Goal: Use online tool/utility: Use online tool/utility

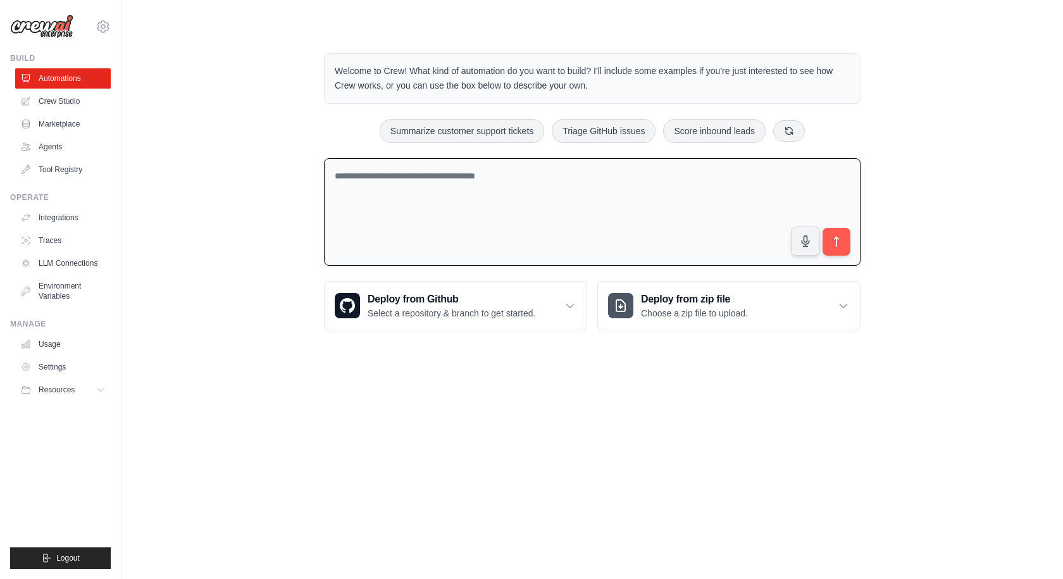
click at [427, 203] on textarea at bounding box center [592, 212] width 537 height 108
click at [440, 189] on textarea at bounding box center [592, 212] width 537 height 108
paste textarea "**********"
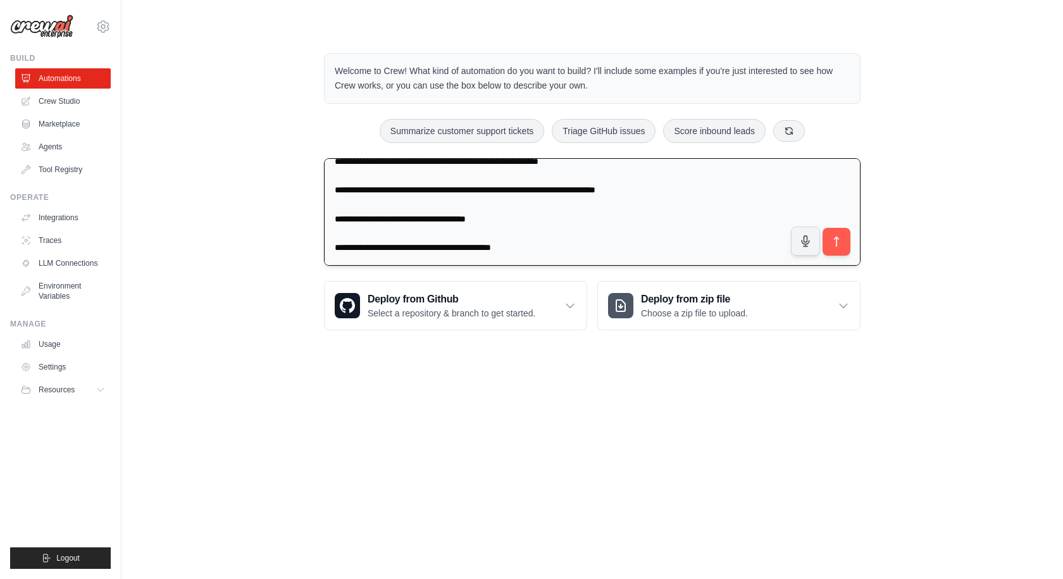
scroll to position [1067, 0]
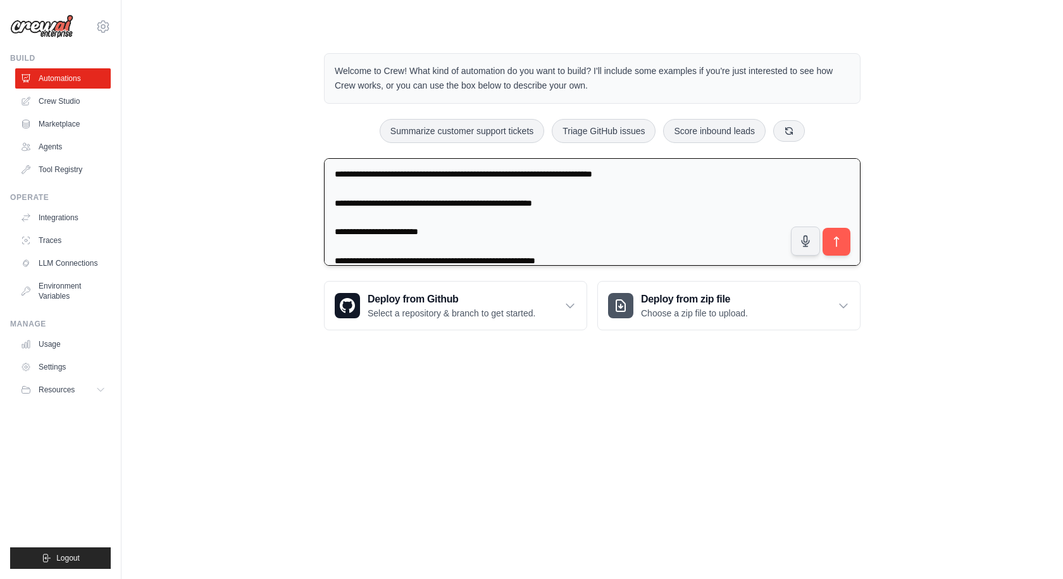
drag, startPoint x: 332, startPoint y: 202, endPoint x: 580, endPoint y: 219, distance: 248.6
click at [580, 219] on textarea at bounding box center [592, 212] width 537 height 108
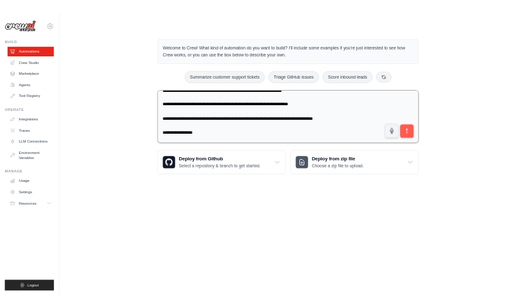
scroll to position [792, 0]
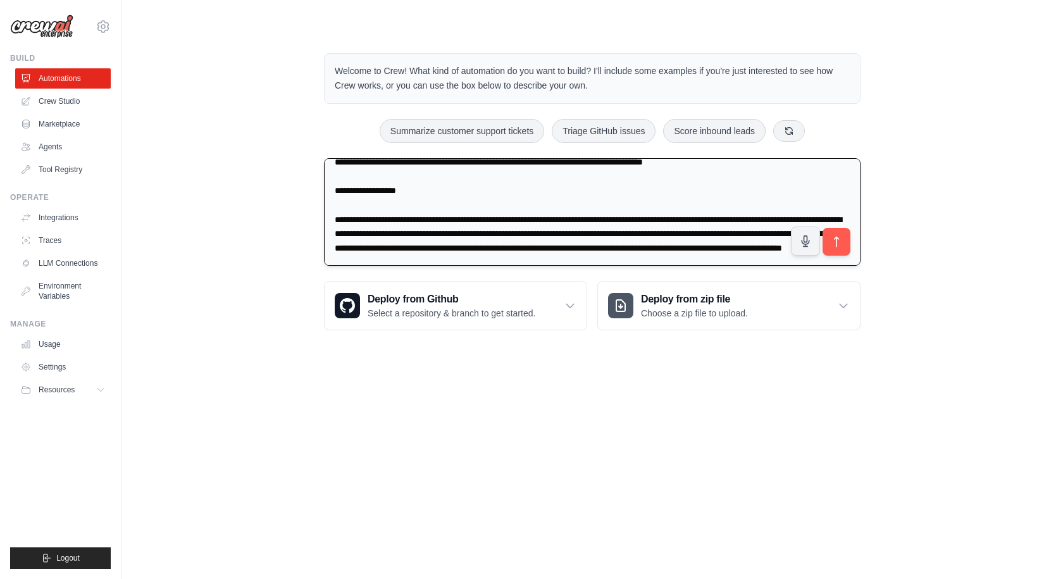
click at [633, 248] on textarea at bounding box center [592, 212] width 537 height 108
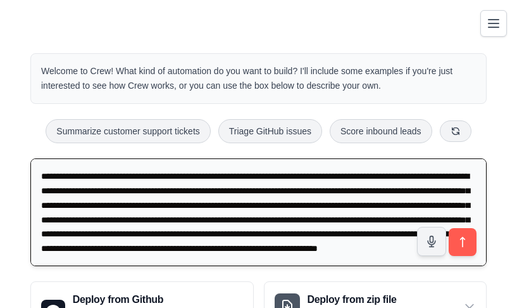
scroll to position [852, 0]
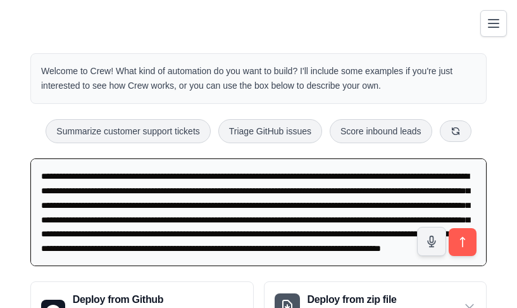
type textarea "**********"
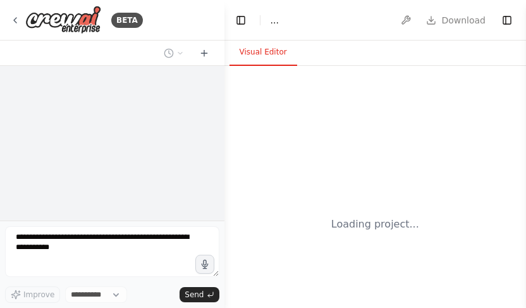
select select "****"
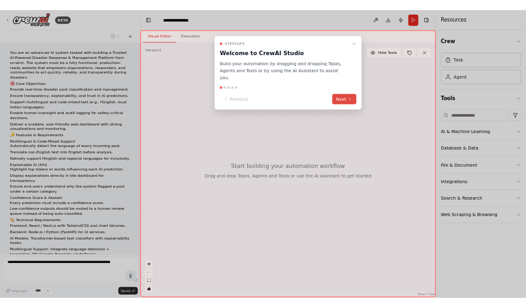
scroll to position [245, 0]
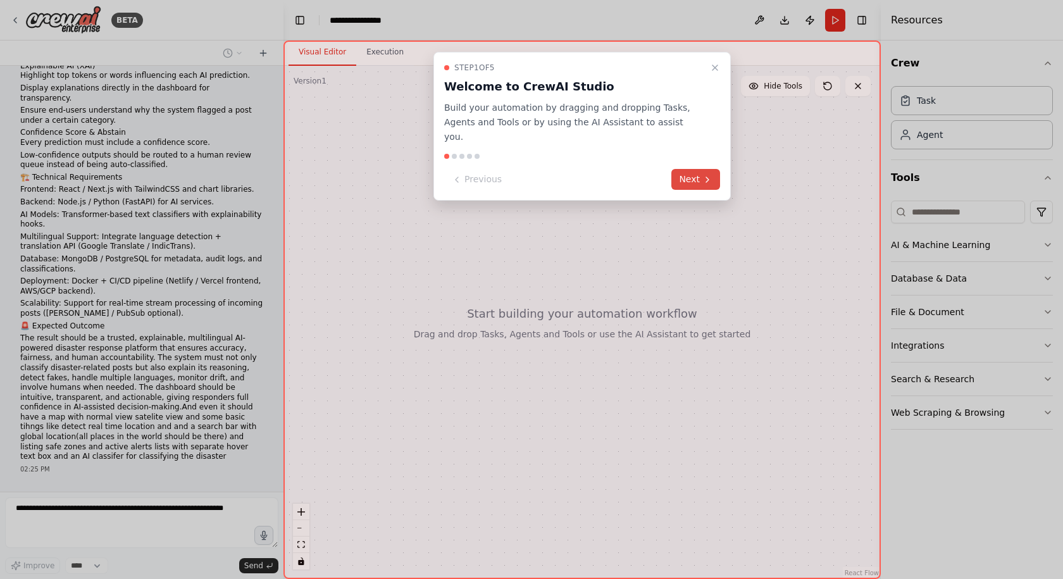
click at [526, 169] on button "Next" at bounding box center [695, 179] width 49 height 21
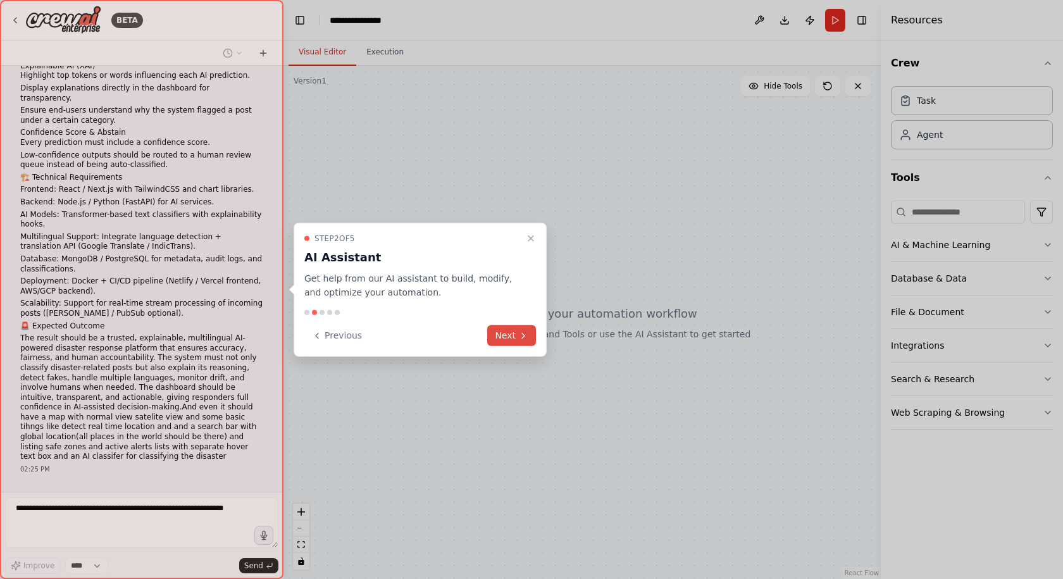
click at [515, 307] on button "Next" at bounding box center [511, 335] width 49 height 21
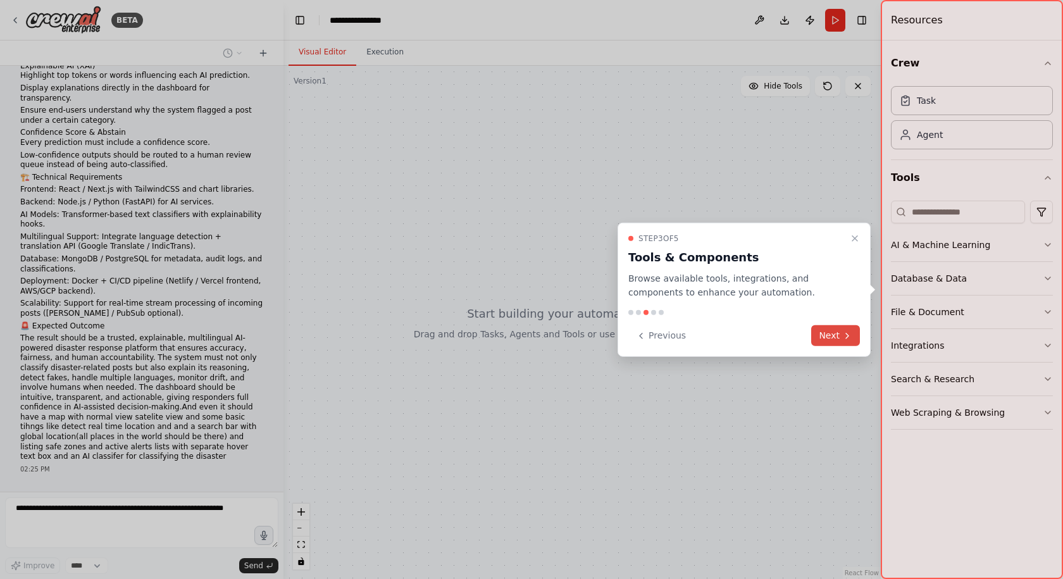
click at [526, 307] on button "Next" at bounding box center [835, 335] width 49 height 21
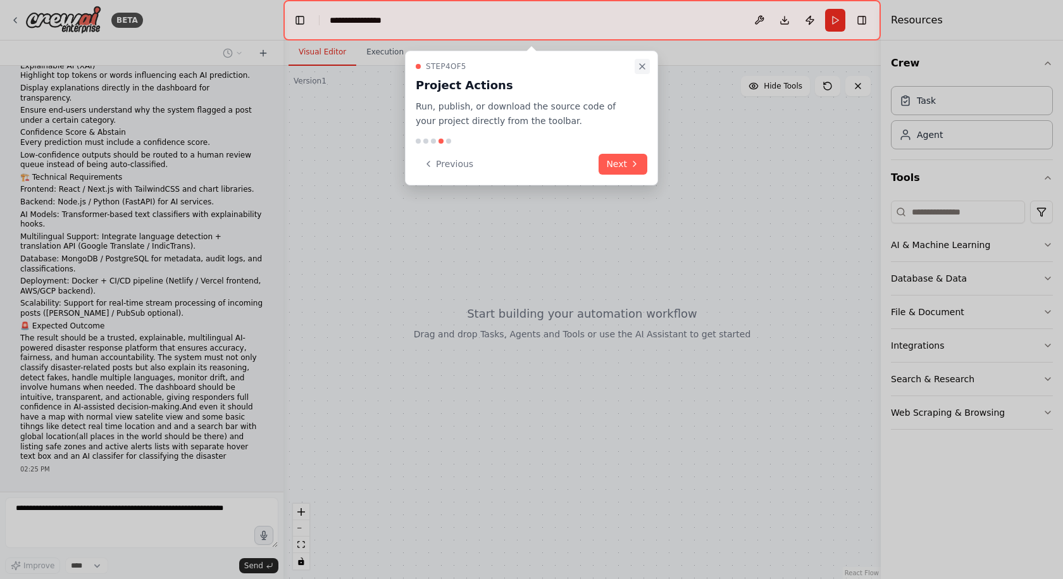
click at [526, 66] on icon "Close walkthrough" at bounding box center [642, 66] width 10 height 10
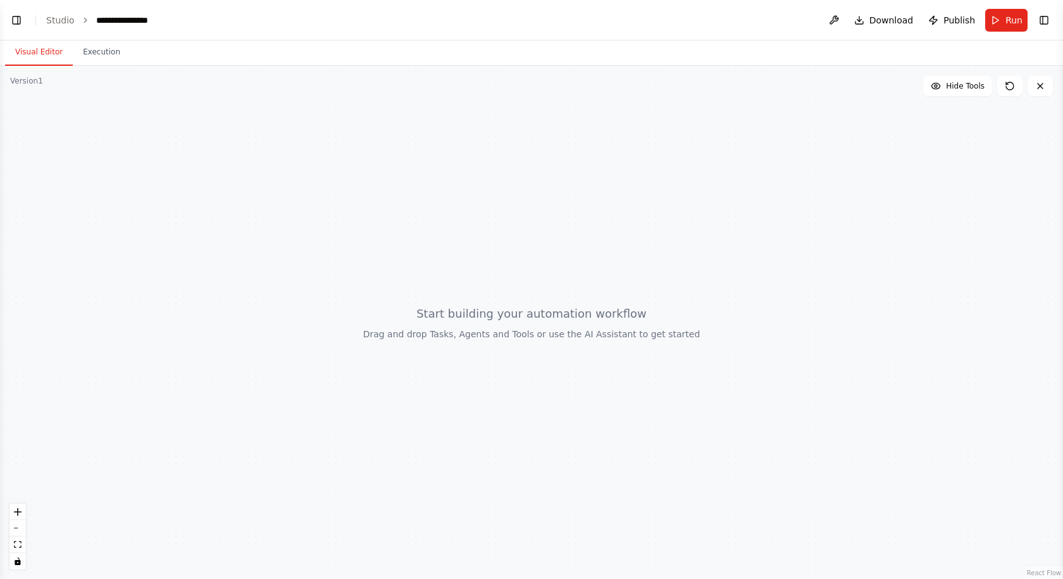
scroll to position [621, 0]
drag, startPoint x: 609, startPoint y: 315, endPoint x: 626, endPoint y: 362, distance: 50.1
click at [526, 307] on div at bounding box center [531, 322] width 1063 height 513
click at [80, 54] on button "Execution" at bounding box center [102, 52] width 58 height 27
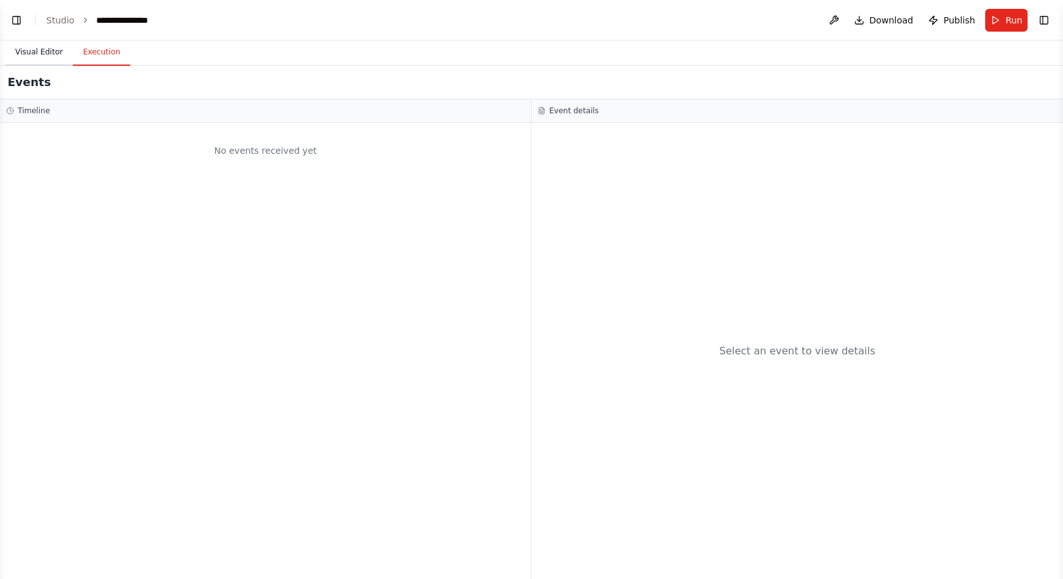
click at [50, 54] on button "Visual Editor" at bounding box center [39, 52] width 68 height 27
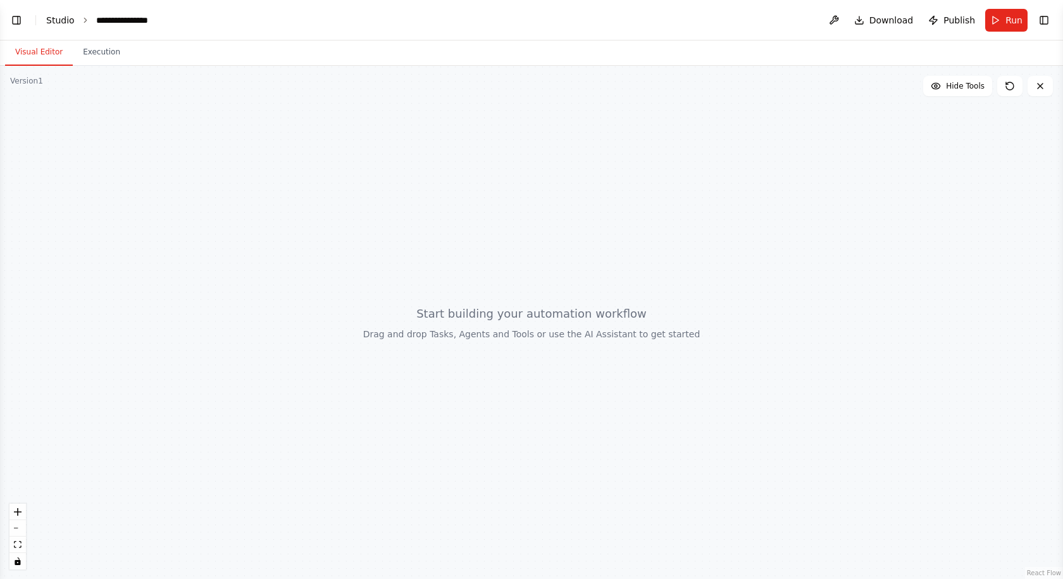
click at [61, 20] on link "Studio" at bounding box center [60, 20] width 28 height 10
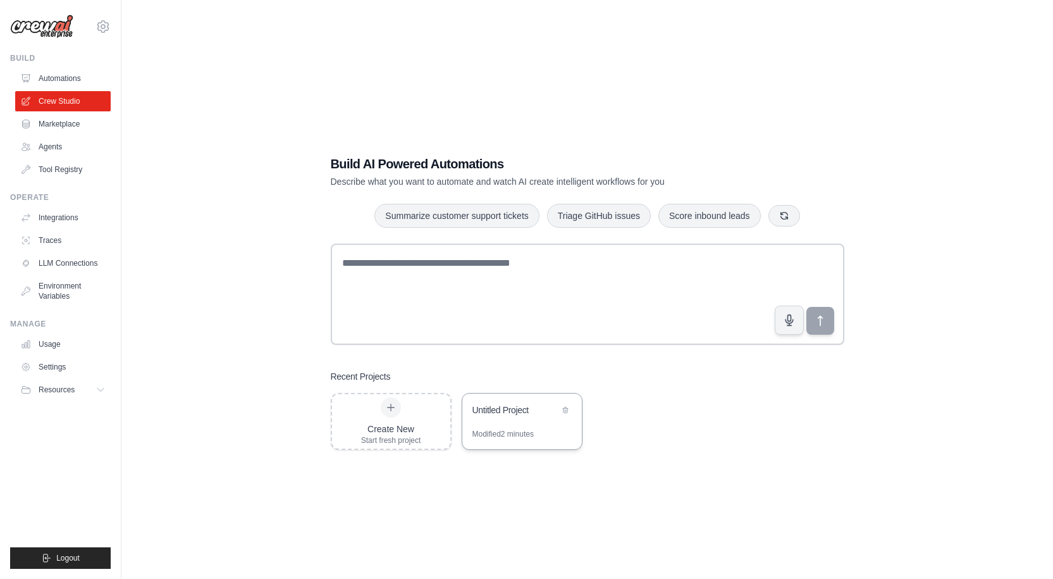
click at [480, 422] on div "Untitled Project" at bounding box center [523, 411] width 120 height 35
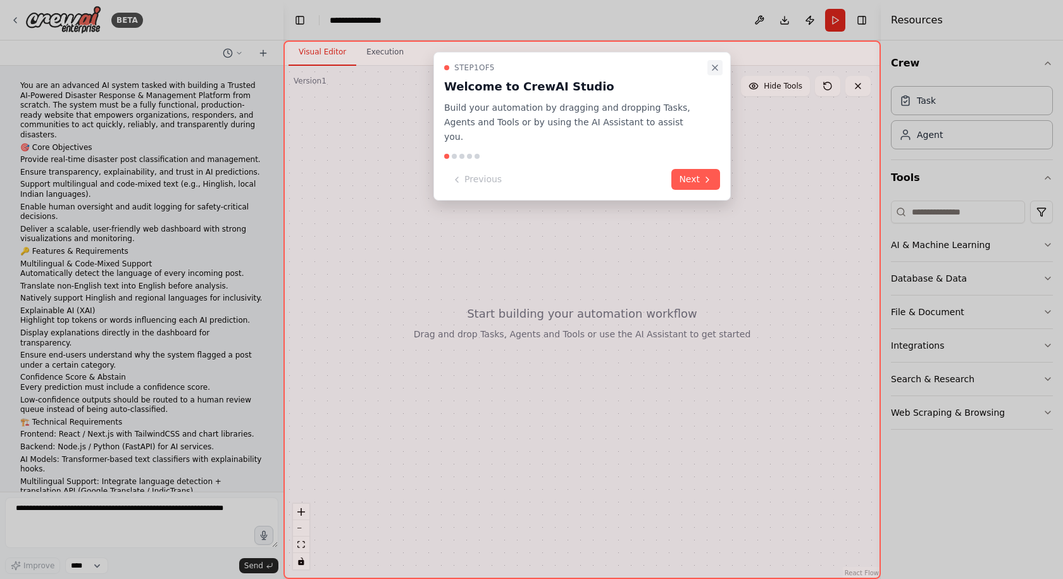
click at [717, 68] on icon "Close walkthrough" at bounding box center [715, 68] width 10 height 10
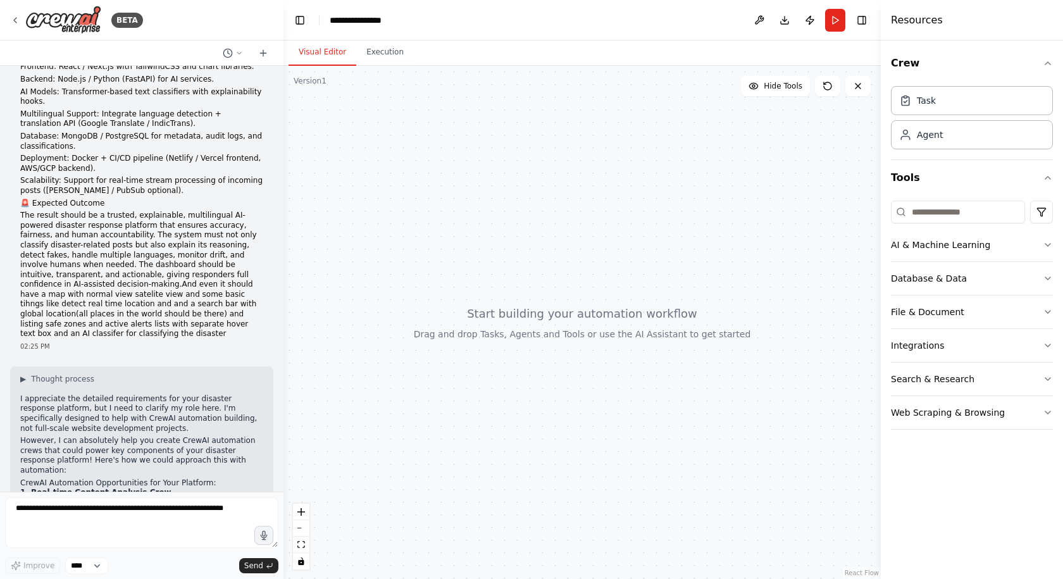
scroll to position [621, 0]
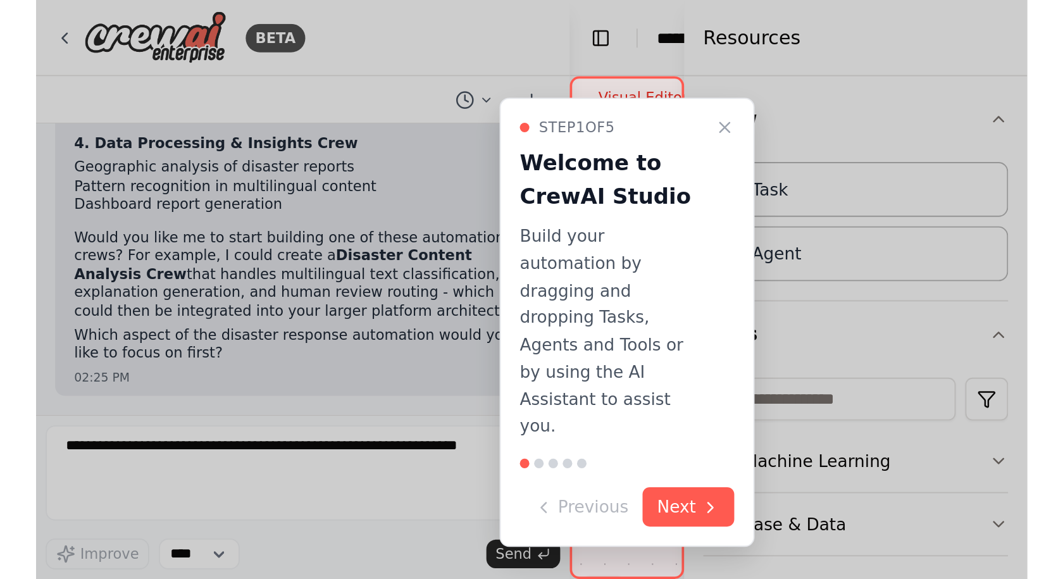
scroll to position [621, 0]
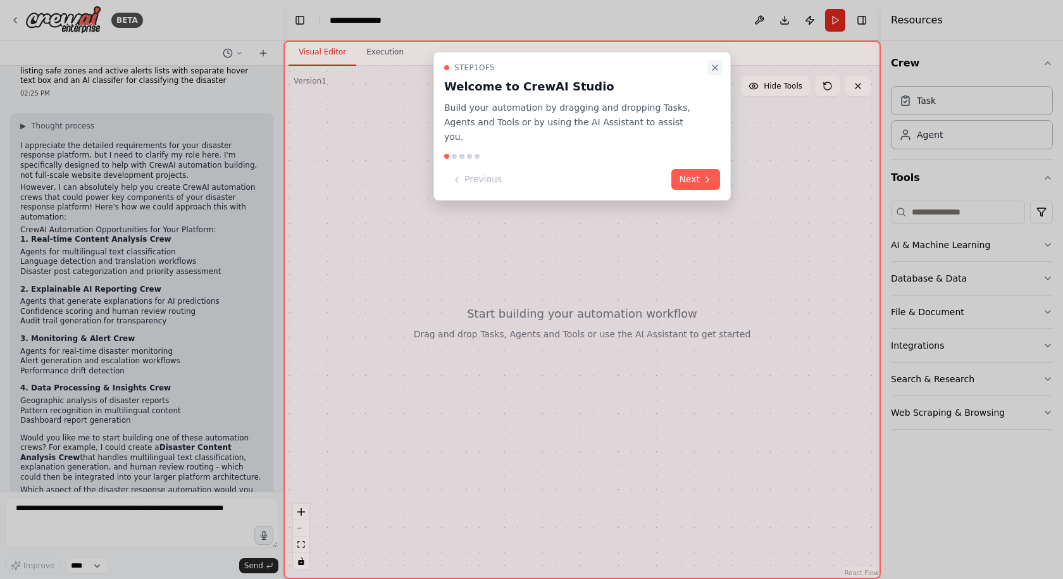
click at [526, 68] on icon "Close walkthrough" at bounding box center [715, 68] width 10 height 10
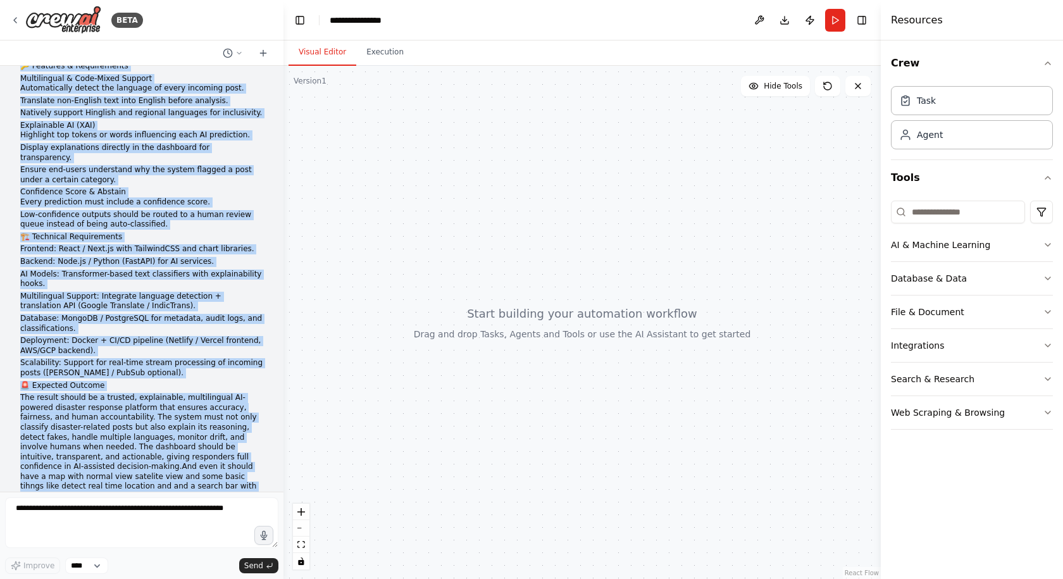
scroll to position [411, 0]
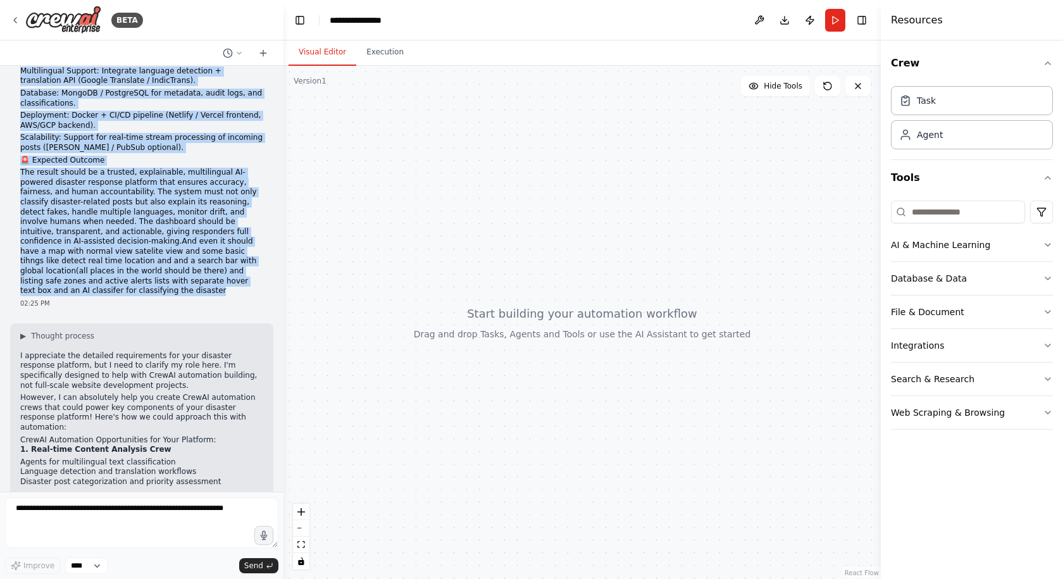
drag, startPoint x: 17, startPoint y: 82, endPoint x: 149, endPoint y: 263, distance: 223.2
copy div "You are an advanced AI system tasked with building a Trusted AI-Powered Disaste…"
